Goal: Task Accomplishment & Management: Use online tool/utility

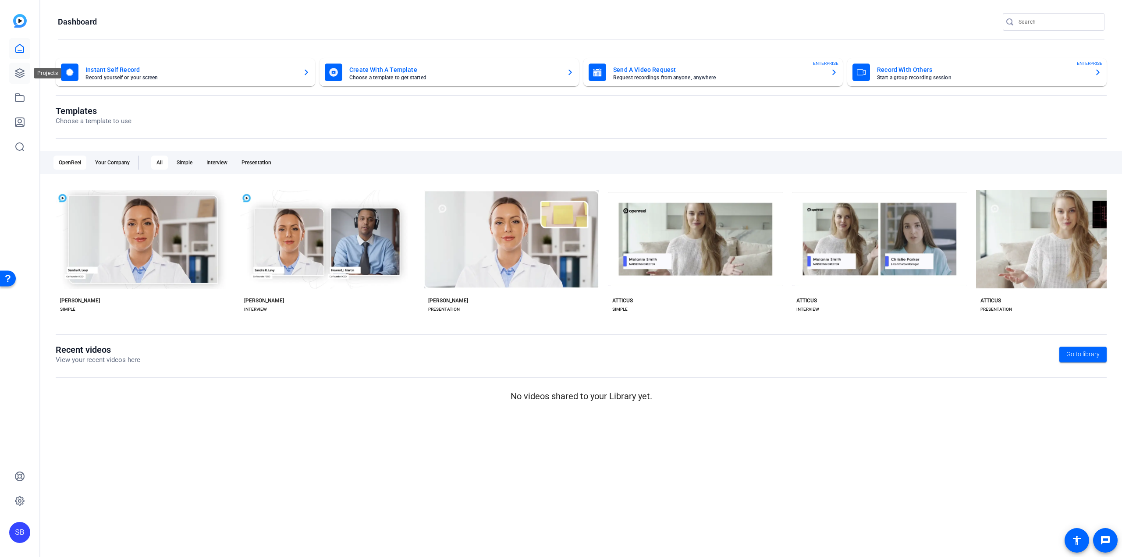
click at [21, 67] on link at bounding box center [19, 73] width 21 height 21
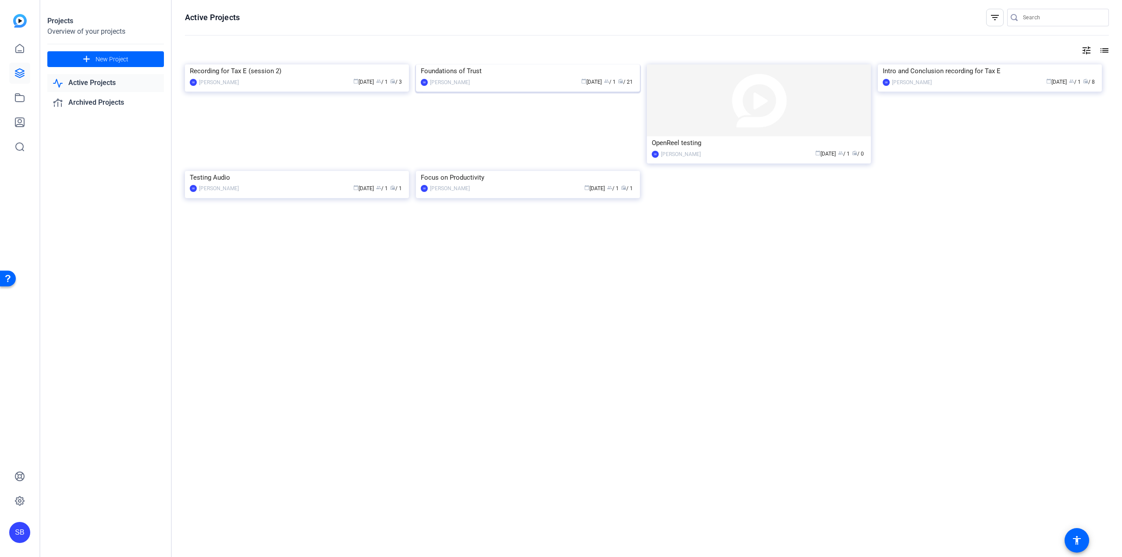
click at [543, 78] on div "Foundations of Trust" at bounding box center [528, 70] width 214 height 13
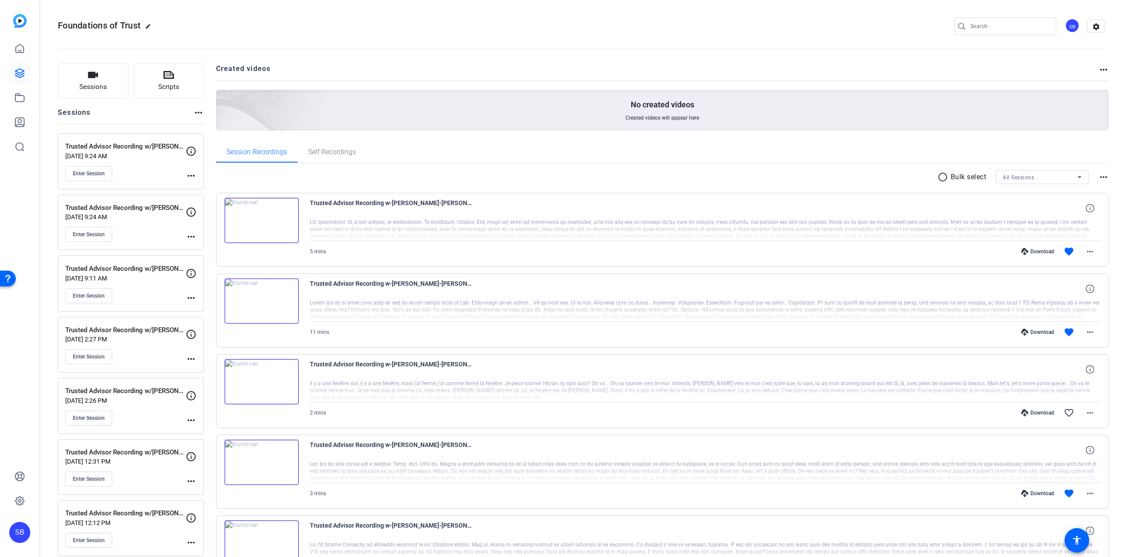
click at [192, 178] on mat-icon "more_horiz" at bounding box center [191, 175] width 11 height 11
click at [213, 187] on span "Edit Session" at bounding box center [213, 188] width 40 height 11
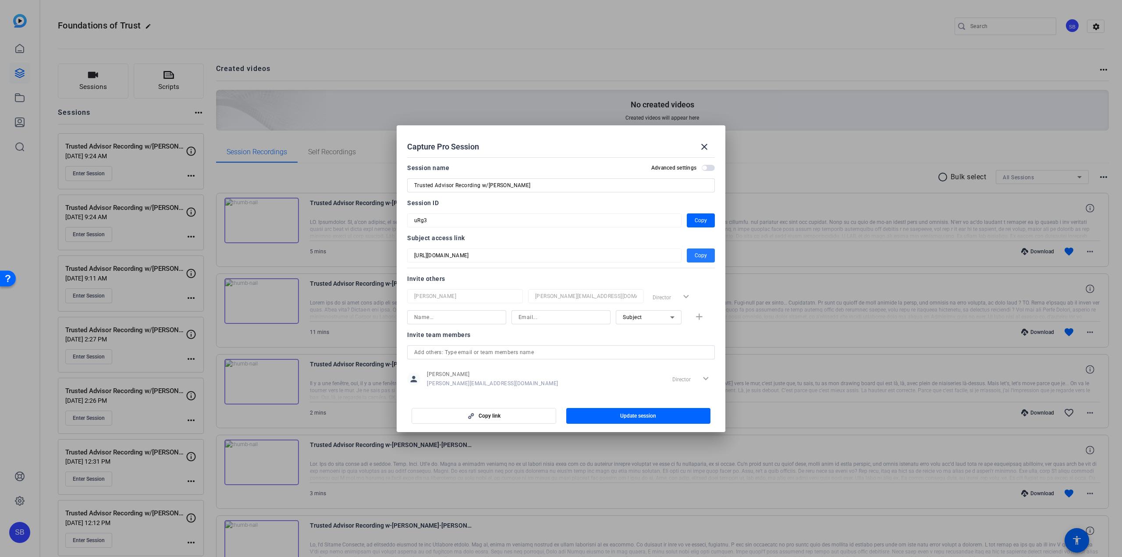
click at [690, 254] on span "button" at bounding box center [701, 255] width 28 height 21
click at [703, 144] on mat-icon "close" at bounding box center [704, 147] width 11 height 11
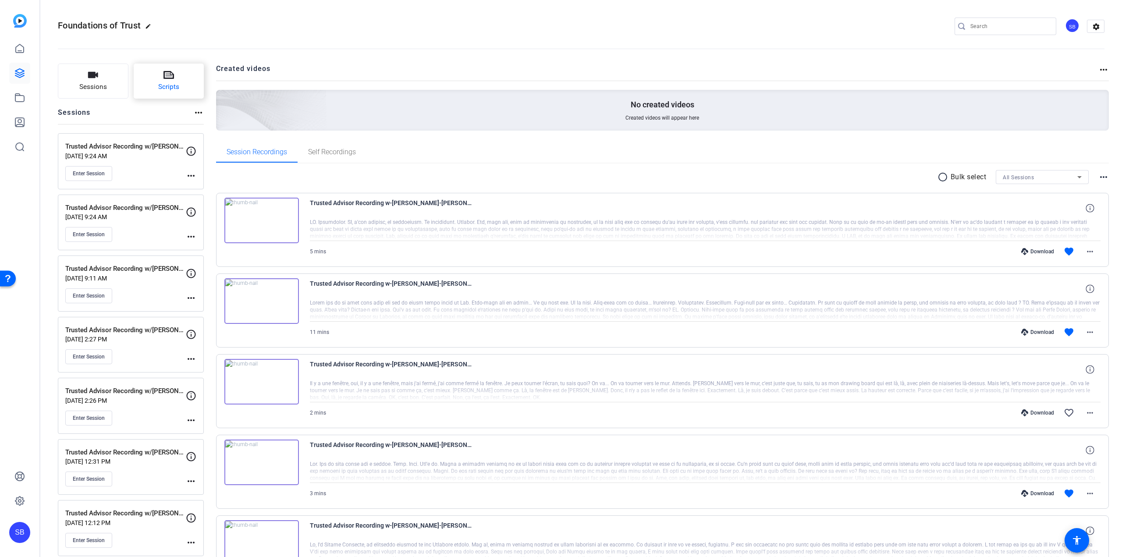
click at [165, 74] on icon at bounding box center [168, 75] width 11 height 11
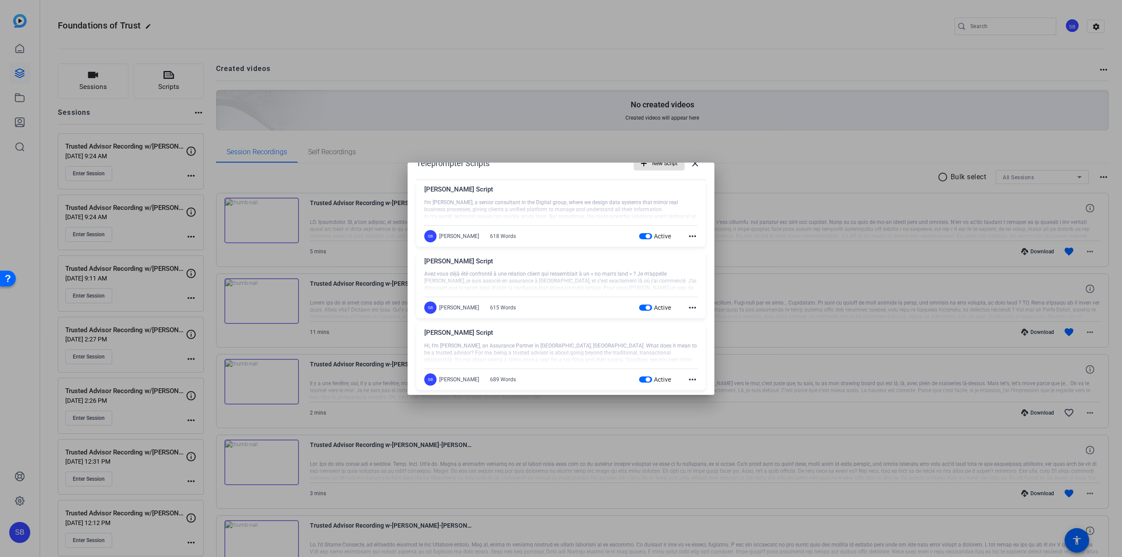
scroll to position [28, 0]
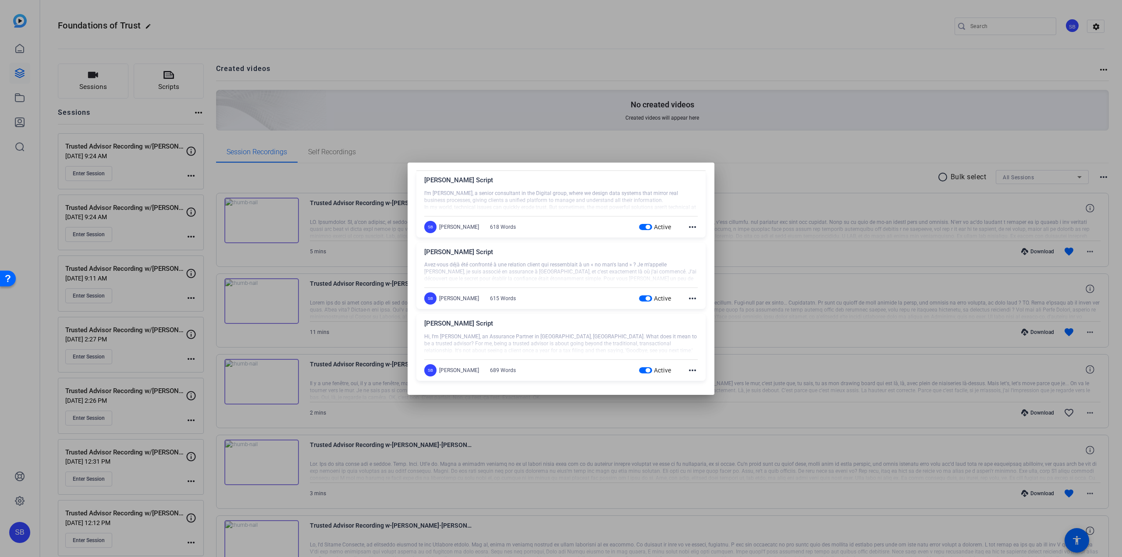
click at [687, 300] on mat-icon "more_horiz" at bounding box center [692, 298] width 11 height 11
click at [688, 312] on button "Edit" at bounding box center [707, 311] width 49 height 11
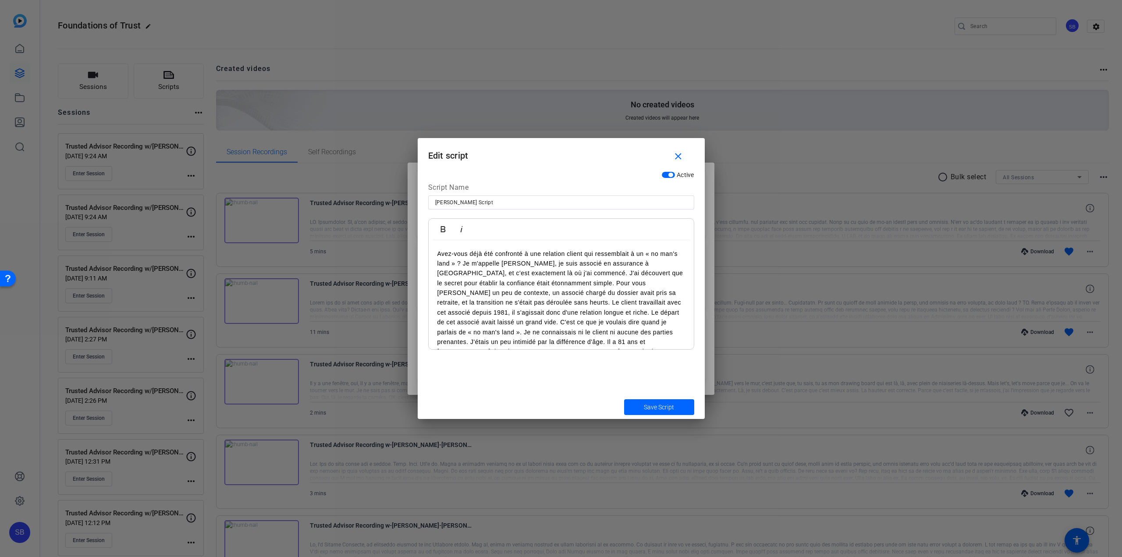
click at [537, 282] on p "Avez-vous déjà été confronté à une relation client qui ressemblait à un « no ma…" at bounding box center [561, 308] width 248 height 118
drag, startPoint x: 472, startPoint y: 199, endPoint x: 420, endPoint y: 197, distance: 51.8
click at [420, 197] on div "Active Script Name [PERSON_NAME] Script Bold Italic I work in the agriculture s…" at bounding box center [561, 281] width 287 height 228
type input "[PERSON_NAME] Script"
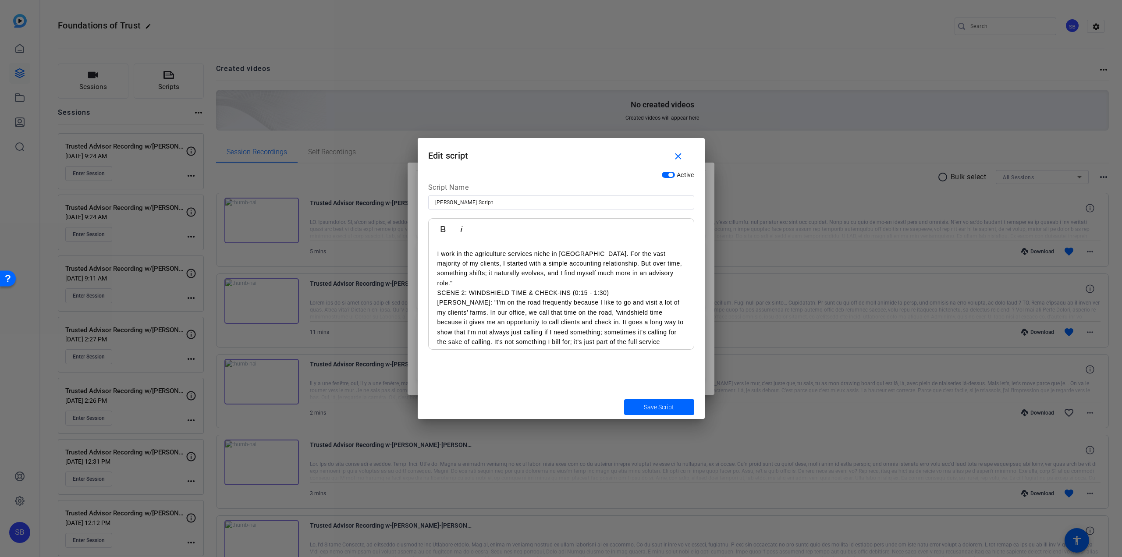
drag, startPoint x: 621, startPoint y: 291, endPoint x: 429, endPoint y: 293, distance: 191.5
click at [429, 293] on div "I work in the agriculture services niche in [GEOGRAPHIC_DATA]. For the vast maj…" at bounding box center [561, 430] width 265 height 380
drag, startPoint x: 475, startPoint y: 291, endPoint x: 431, endPoint y: 293, distance: 43.9
click at [431, 293] on div "I work in the agriculture services niche in [GEOGRAPHIC_DATA]. For the vast maj…" at bounding box center [561, 425] width 265 height 371
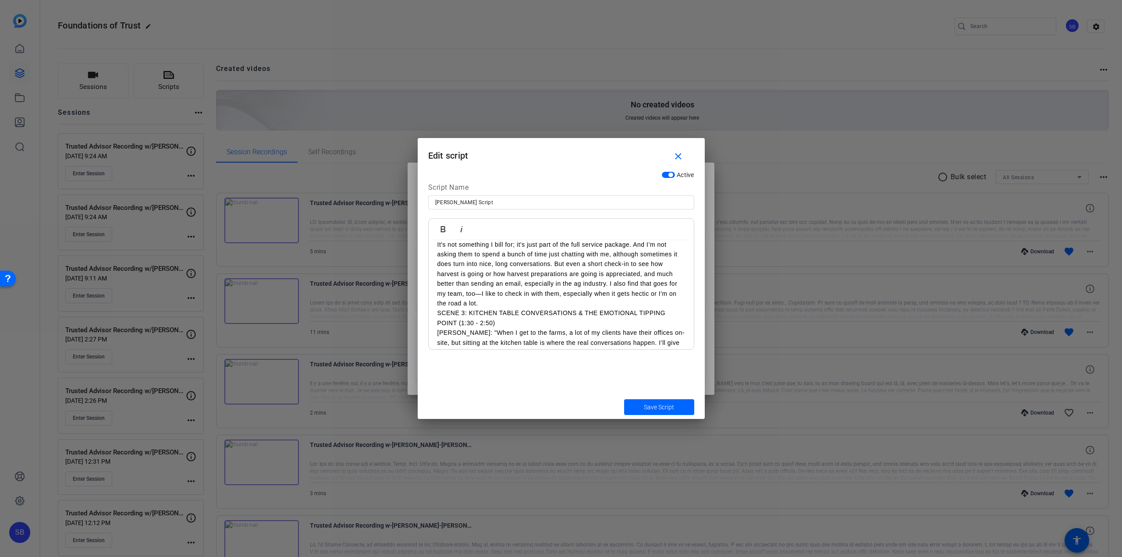
drag, startPoint x: 504, startPoint y: 323, endPoint x: 432, endPoint y: 314, distance: 72.4
click at [432, 314] on div "I work in the agriculture services niche in [GEOGRAPHIC_DATA]. For the vast maj…" at bounding box center [561, 338] width 265 height 371
drag, startPoint x: 475, startPoint y: 321, endPoint x: 432, endPoint y: 321, distance: 42.5
click at [432, 321] on div "I work in the agriculture services niche in [GEOGRAPHIC_DATA]. For the vast maj…" at bounding box center [561, 333] width 265 height 361
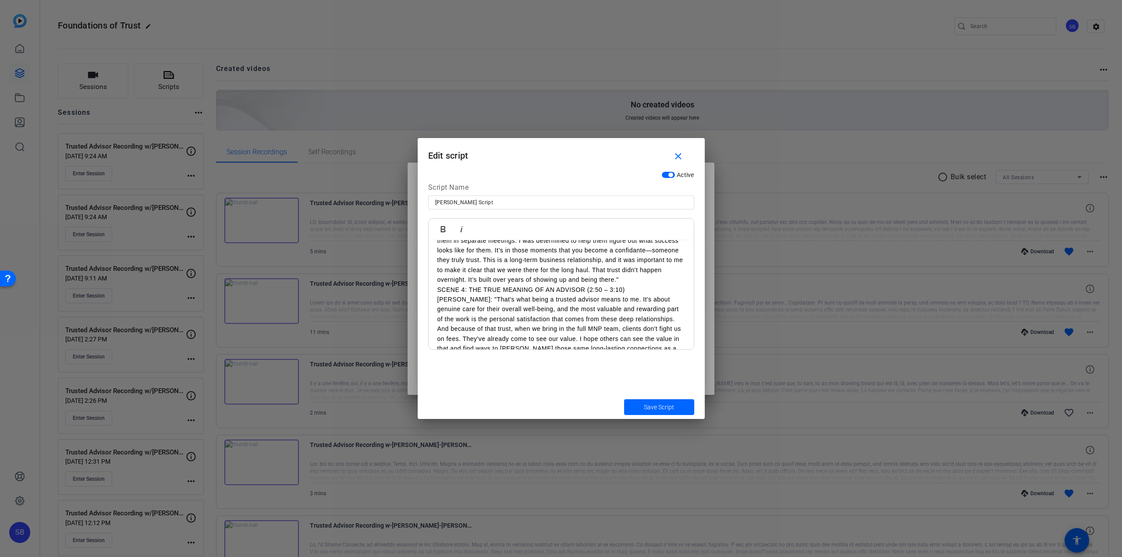
drag, startPoint x: 603, startPoint y: 291, endPoint x: 429, endPoint y: 288, distance: 174.0
click at [429, 288] on div "I work in the agriculture services niche in [GEOGRAPHIC_DATA]. For the vast maj…" at bounding box center [561, 196] width 265 height 351
drag, startPoint x: 475, startPoint y: 288, endPoint x: 437, endPoint y: 288, distance: 38.1
click at [437, 288] on p "[PERSON_NAME]: "That's what being a trusted advisor means to me. It's about gen…" at bounding box center [561, 319] width 248 height 69
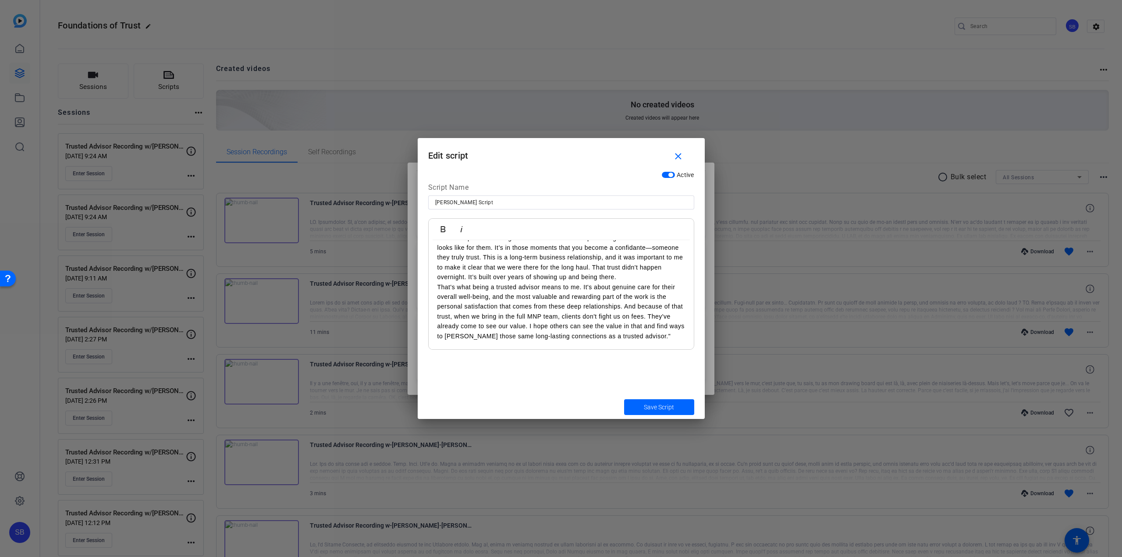
click at [670, 337] on p "That's what being a trusted advisor means to me. It's about genuine care for th…" at bounding box center [561, 311] width 248 height 59
click at [653, 287] on p "I'm on the road frequently because I like to go and visit a lot of my clients’ …" at bounding box center [561, 298] width 248 height 108
click at [473, 295] on p "When I get to the farms, a lot of my clients have their offices on-site, but si…" at bounding box center [561, 274] width 248 height 108
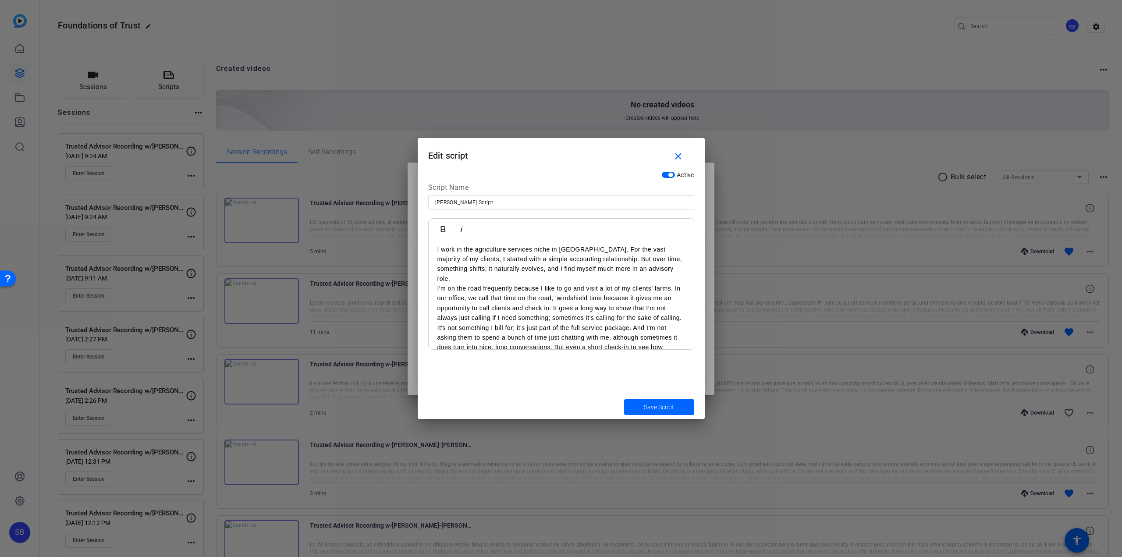
scroll to position [0, 0]
click at [662, 407] on span "Save Script" at bounding box center [659, 407] width 30 height 9
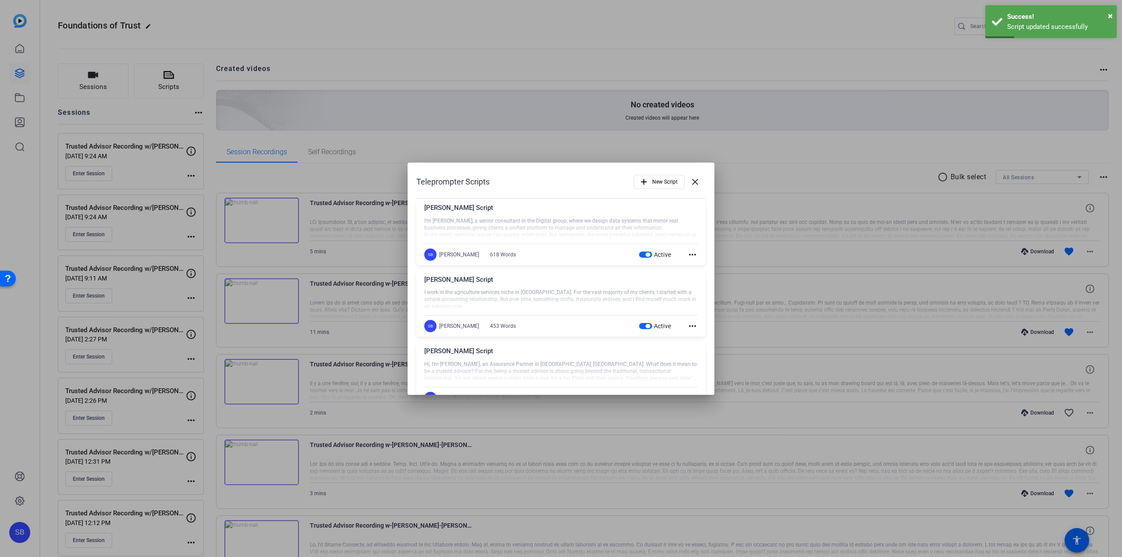
scroll to position [28, 0]
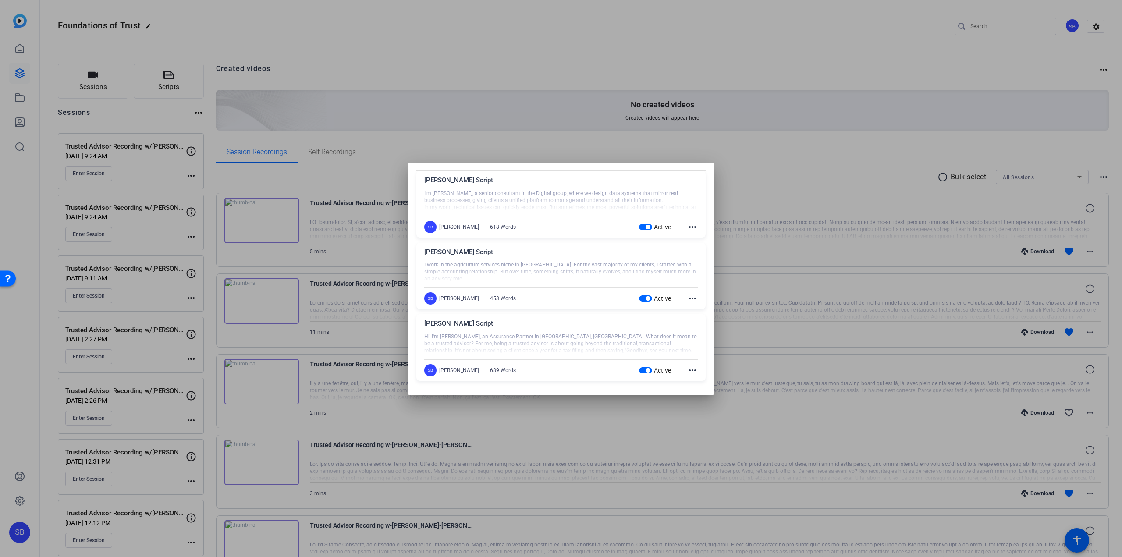
click at [247, 16] on div at bounding box center [561, 278] width 1122 height 557
